Goal: Transaction & Acquisition: Purchase product/service

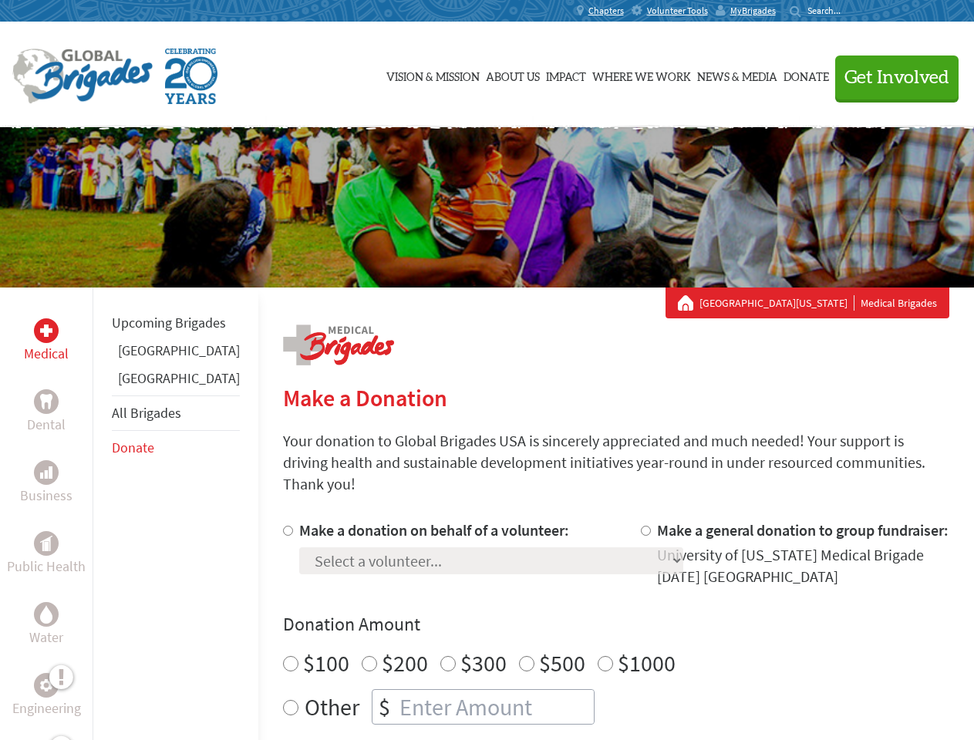
click at [851, 11] on div "Search for:" at bounding box center [820, 11] width 62 height 12
click at [890, 77] on span "Get Involved" at bounding box center [896, 78] width 105 height 19
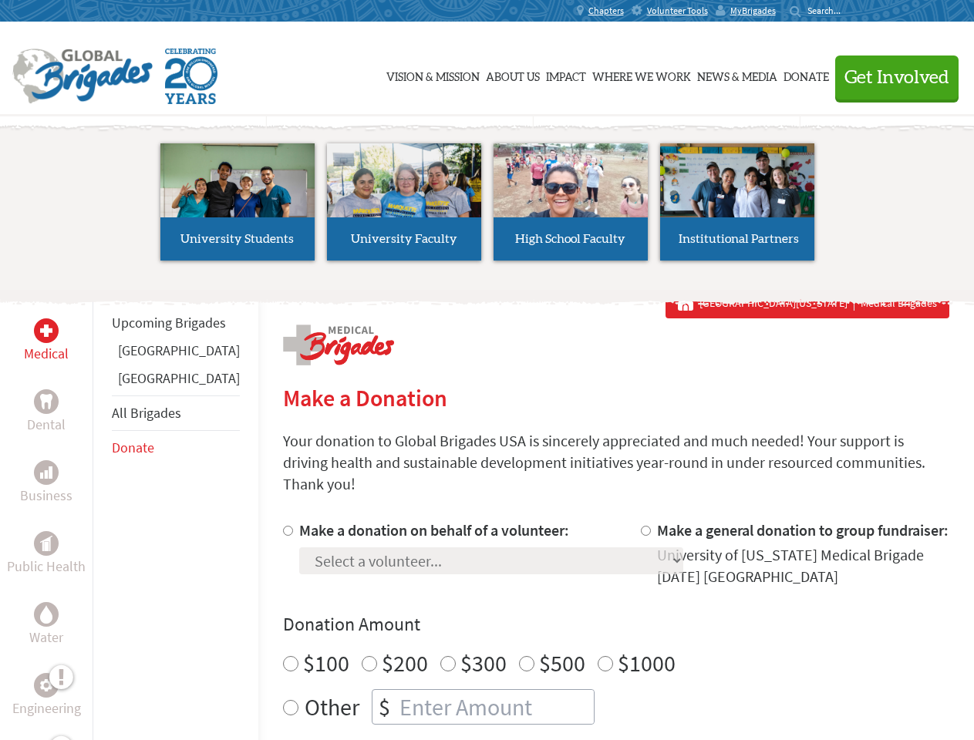
click at [487, 207] on li "High School Faculty" at bounding box center [570, 202] width 167 height 142
click at [102, 513] on div "Upcoming Brigades [GEOGRAPHIC_DATA] [GEOGRAPHIC_DATA] All Brigades Donate" at bounding box center [176, 658] width 166 height 740
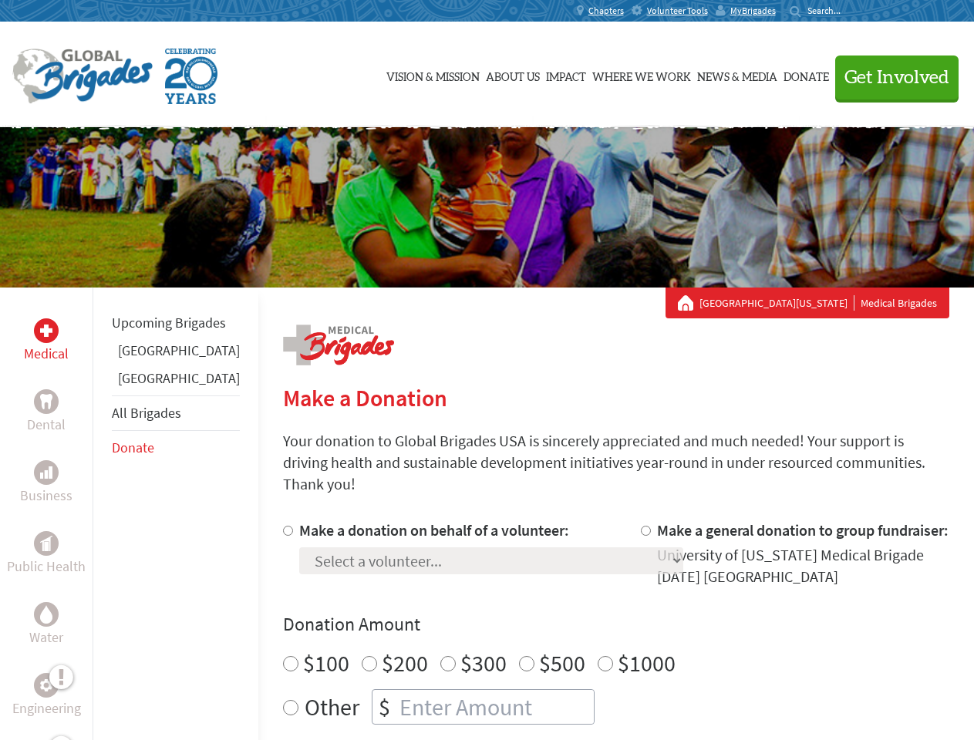
click at [589, 619] on div "Donation Amount $100 $200 $300 $500 $1000 Other $" at bounding box center [616, 668] width 666 height 113
click at [283, 526] on input "Make a donation on behalf of a volunteer:" at bounding box center [288, 531] width 10 height 10
radio input "true"
click at [641, 526] on input "Make a general donation to group fundraiser:" at bounding box center [646, 531] width 10 height 10
radio input "true"
